Goal: Task Accomplishment & Management: Manage account settings

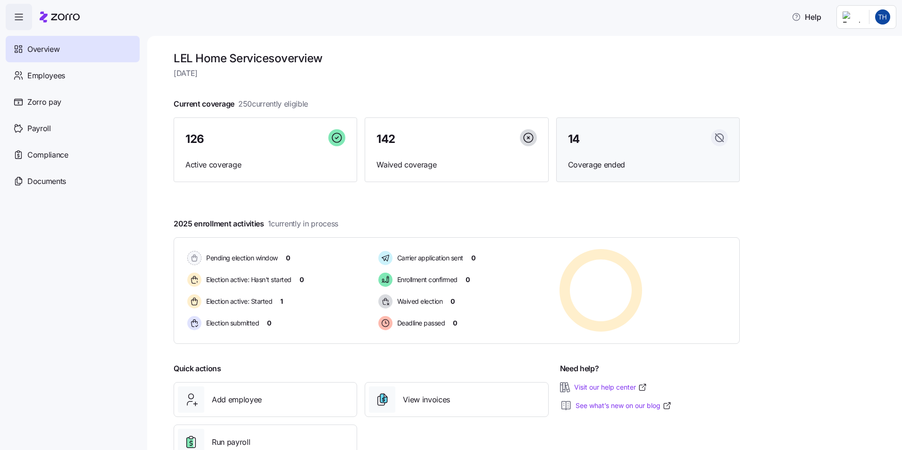
click at [617, 150] on div "14 Coverage ended" at bounding box center [648, 149] width 184 height 65
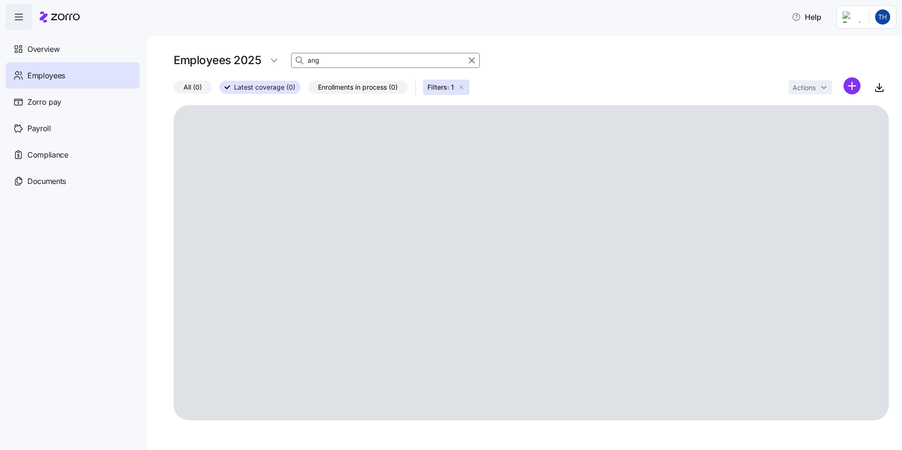
click at [360, 62] on input "ang" at bounding box center [385, 60] width 189 height 15
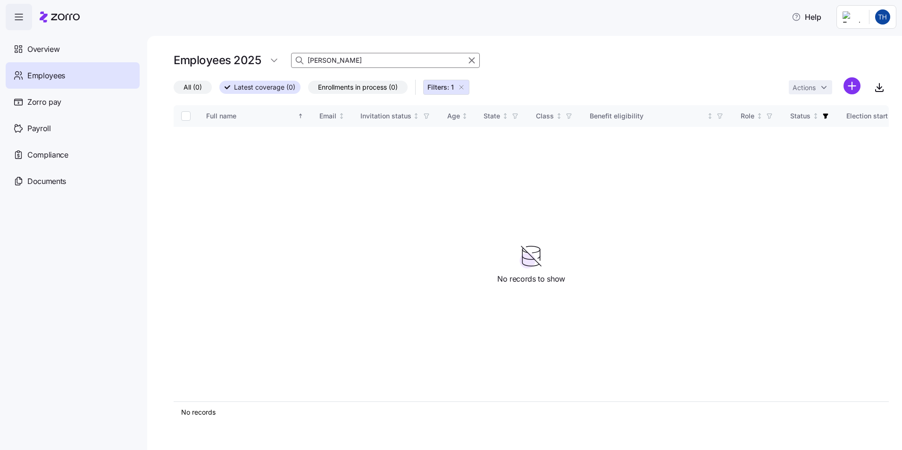
type input "[PERSON_NAME]"
drag, startPoint x: 255, startPoint y: 63, endPoint x: 263, endPoint y: 59, distance: 9.1
click at [263, 59] on div "Employees 2025" at bounding box center [229, 60] width 110 height 19
copy div "25"
click at [276, 59] on html "Help Overview Employees Zorro pay Payroll Compliance Documents Employees 2025 […" at bounding box center [451, 222] width 902 height 444
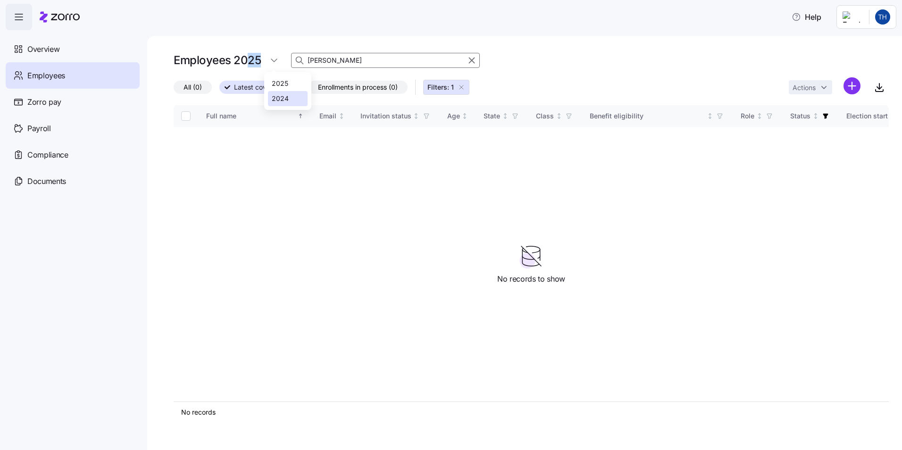
click at [275, 100] on div "2024" at bounding box center [280, 98] width 17 height 10
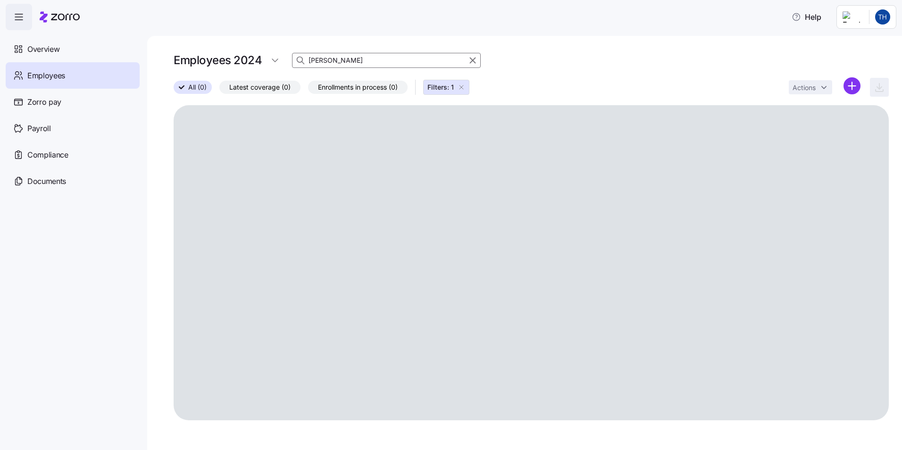
click at [343, 57] on input "[PERSON_NAME]" at bounding box center [386, 60] width 189 height 15
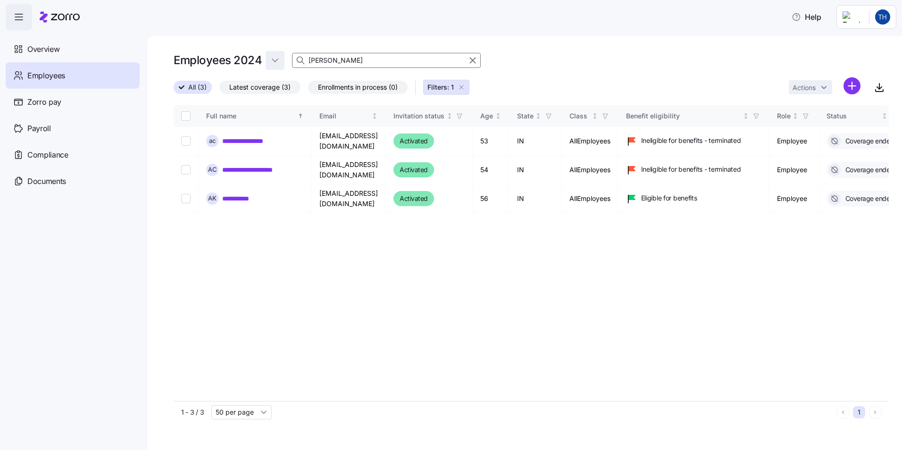
drag, startPoint x: 287, startPoint y: 55, endPoint x: 271, endPoint y: 52, distance: 16.4
click at [271, 52] on div "Employees 2024 [PERSON_NAME]" at bounding box center [531, 60] width 715 height 19
click at [240, 171] on link "**********" at bounding box center [257, 169] width 71 height 9
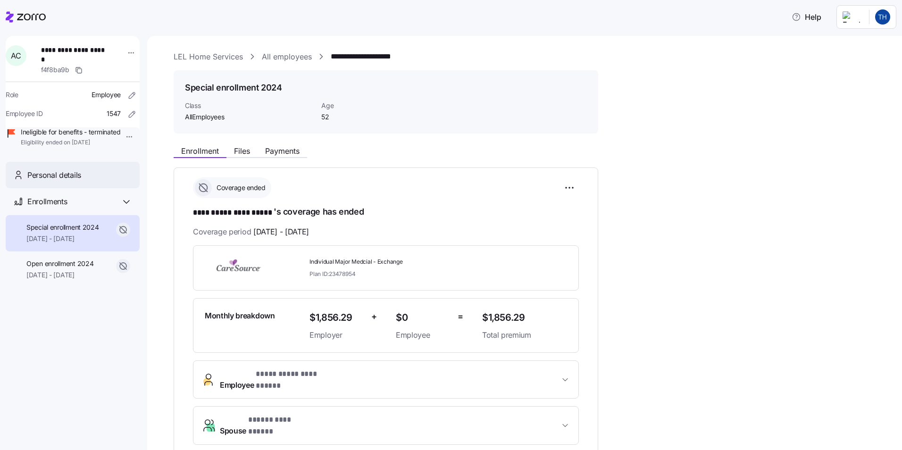
click at [58, 181] on span "Personal details" at bounding box center [54, 175] width 54 height 12
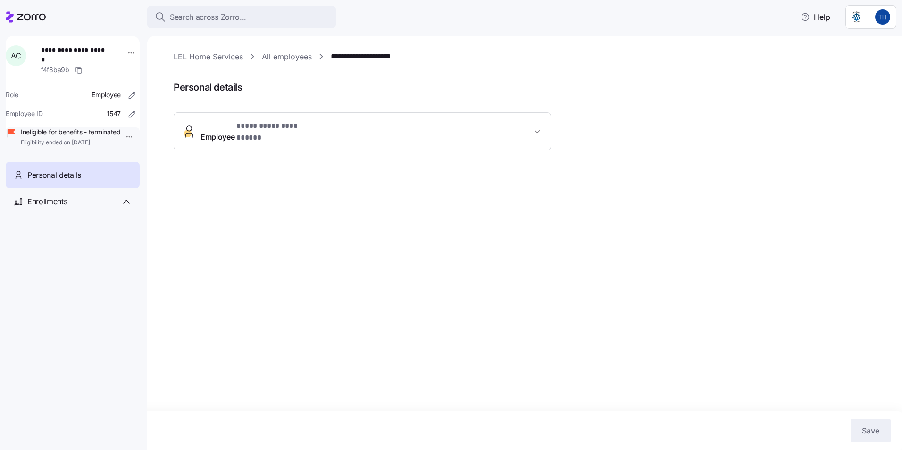
click at [223, 130] on span "**********" at bounding box center [261, 131] width 120 height 23
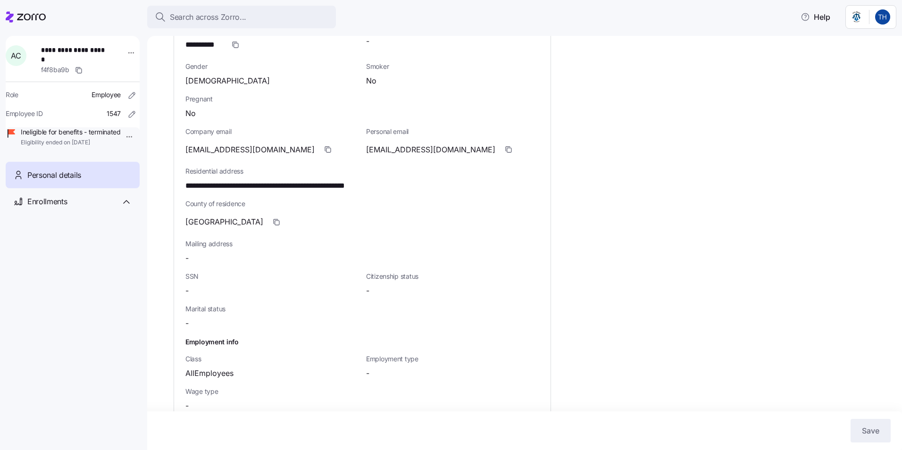
scroll to position [243, 0]
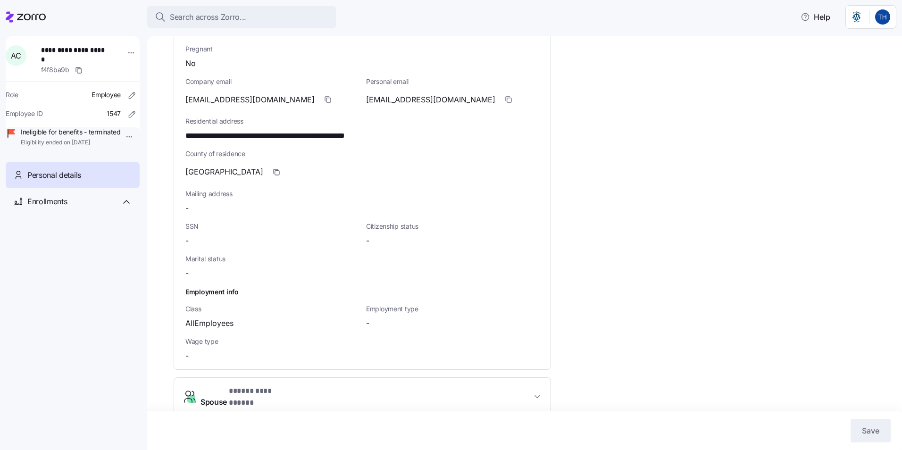
click at [216, 395] on button "**********" at bounding box center [362, 397] width 376 height 38
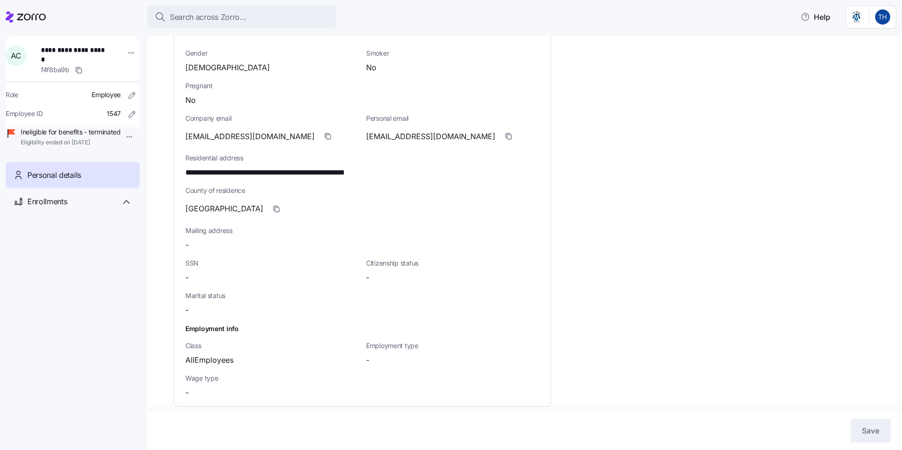
scroll to position [0, 0]
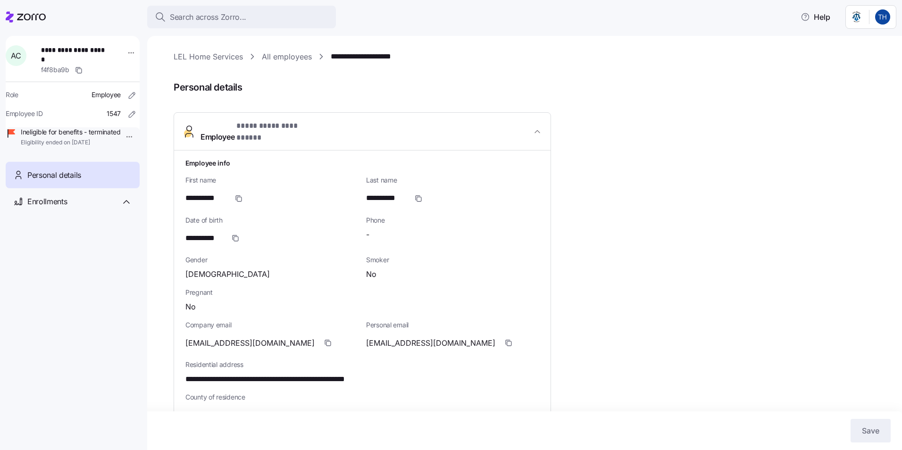
click at [293, 57] on link "All employees" at bounding box center [287, 57] width 50 height 12
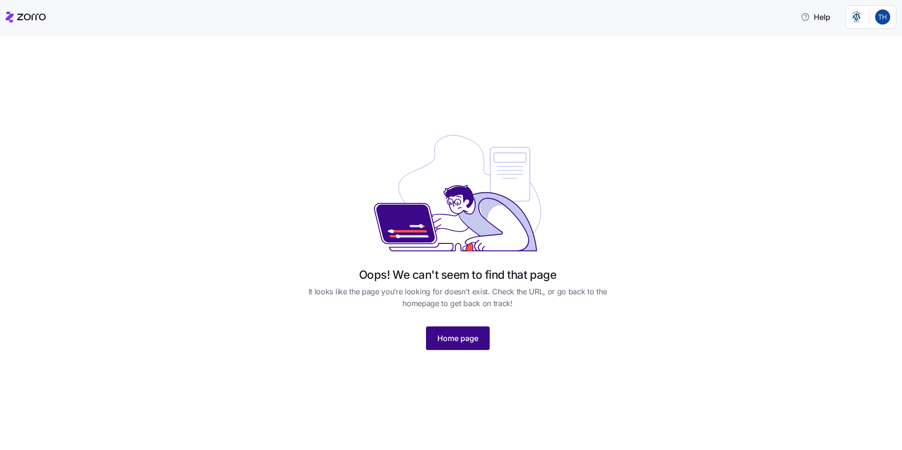
click at [449, 333] on span "Home page" at bounding box center [457, 338] width 41 height 11
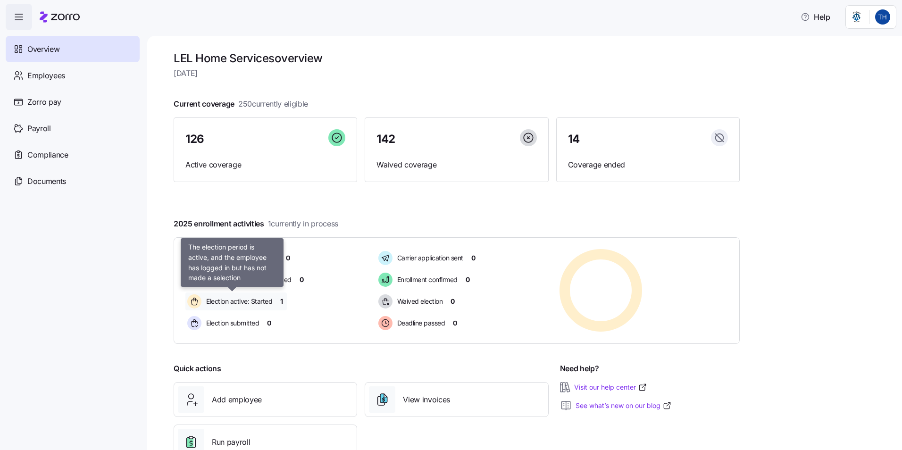
click at [244, 304] on span "Election active: Started" at bounding box center [237, 301] width 69 height 9
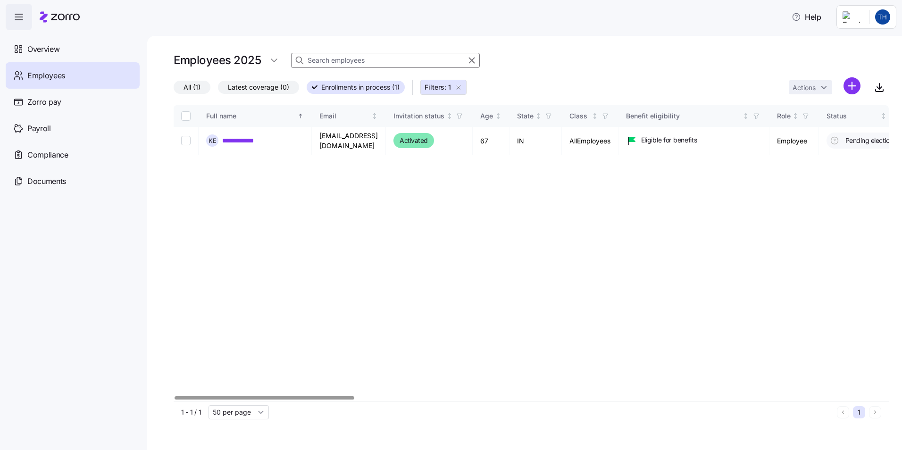
click at [244, 400] on div at bounding box center [264, 397] width 179 height 3
click at [49, 42] on div "Overview" at bounding box center [73, 49] width 134 height 26
